Goal: Information Seeking & Learning: Learn about a topic

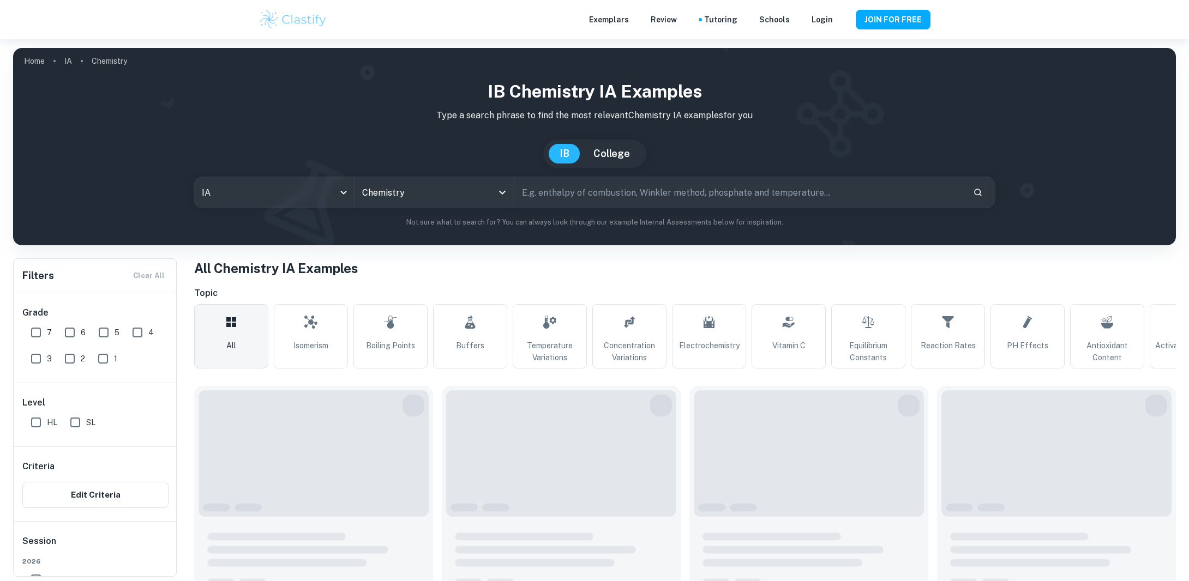
type input "Chemistry"
type input "Isomerism"
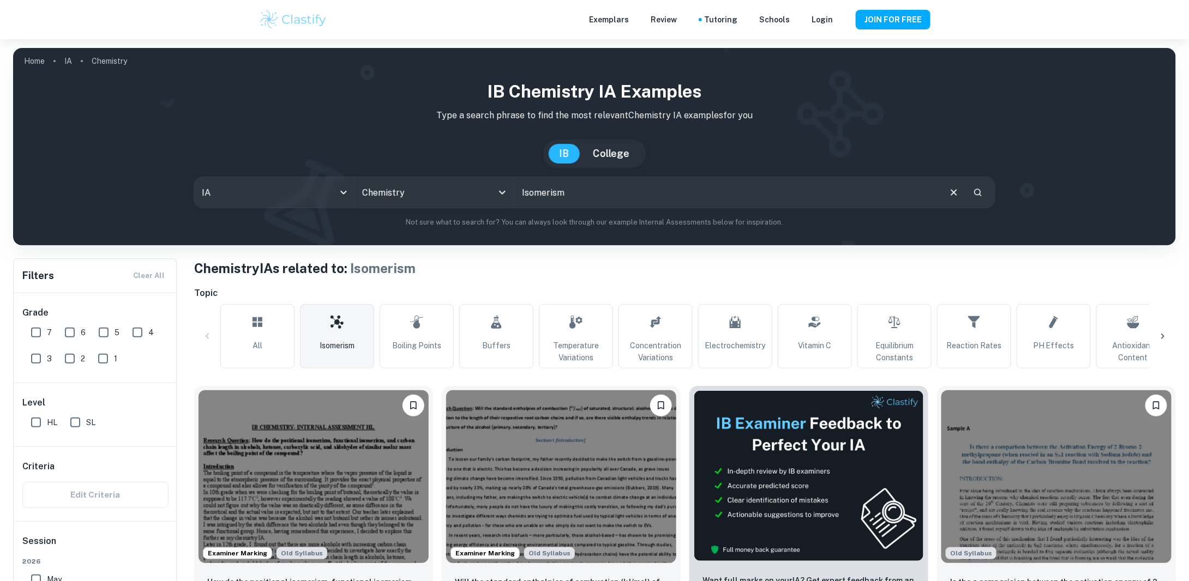
scroll to position [363, 0]
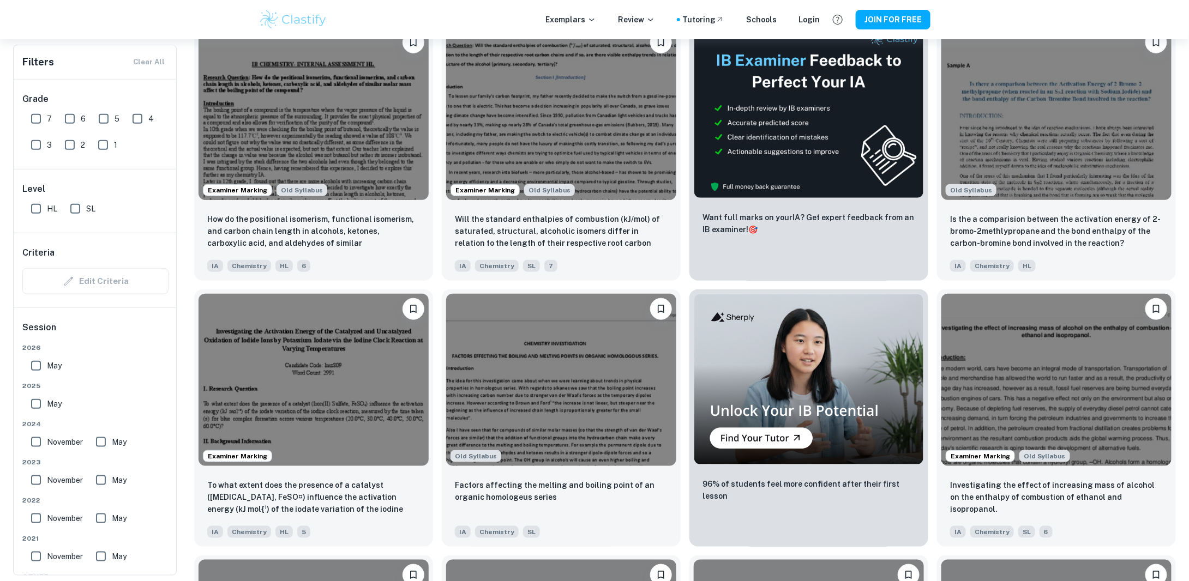
click at [40, 119] on input "7" at bounding box center [36, 119] width 22 height 22
checkbox input "true"
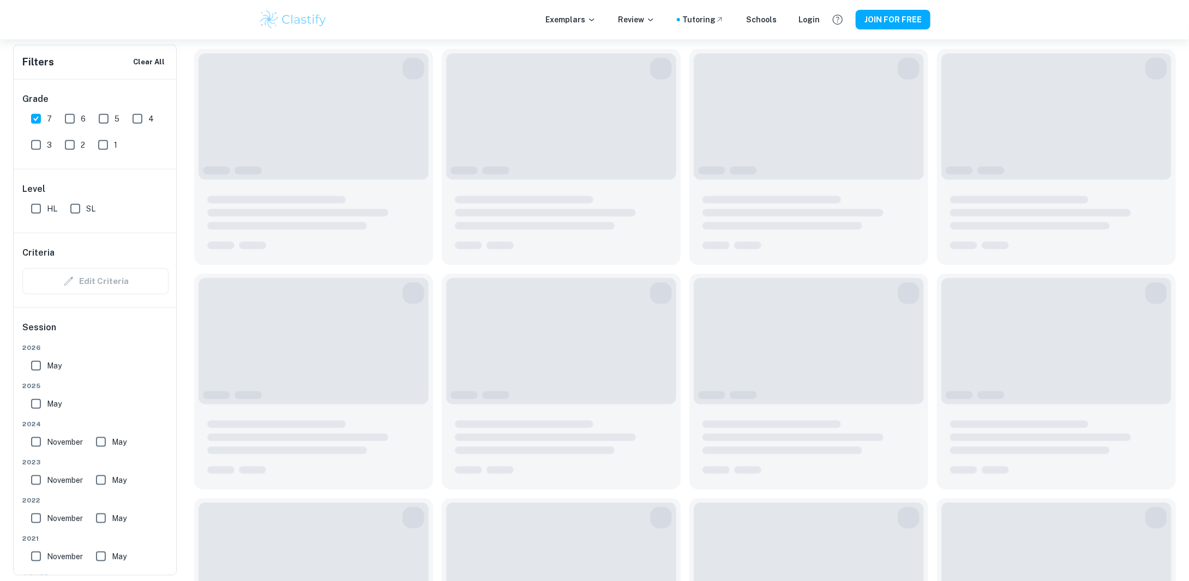
scroll to position [389, 0]
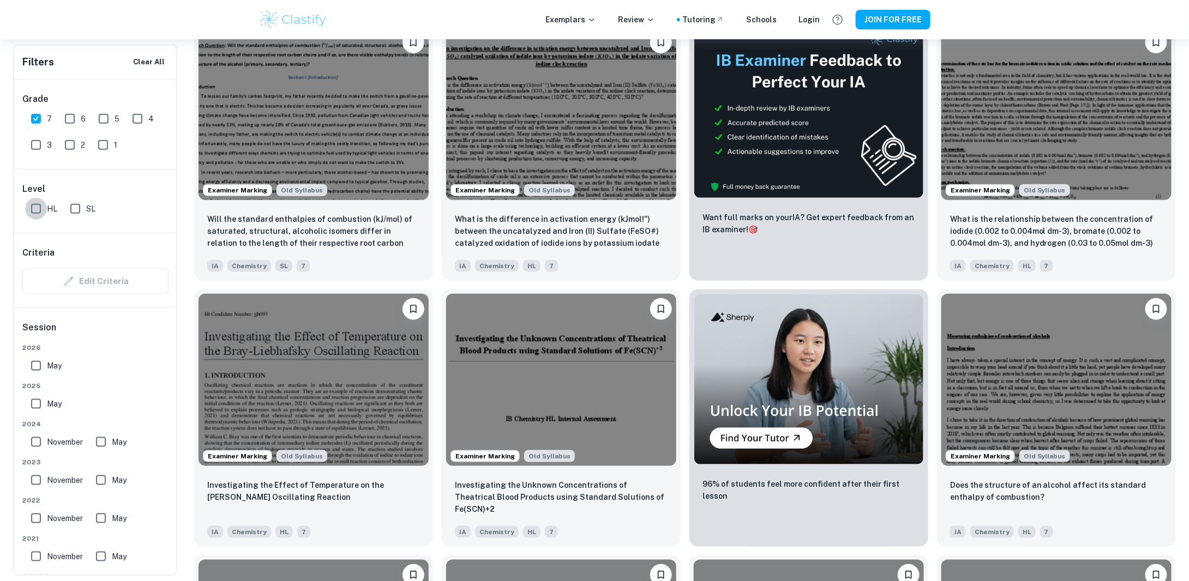
click at [40, 207] on input "HL" at bounding box center [36, 209] width 22 height 22
checkbox input "true"
